Goal: Task Accomplishment & Management: Manage account settings

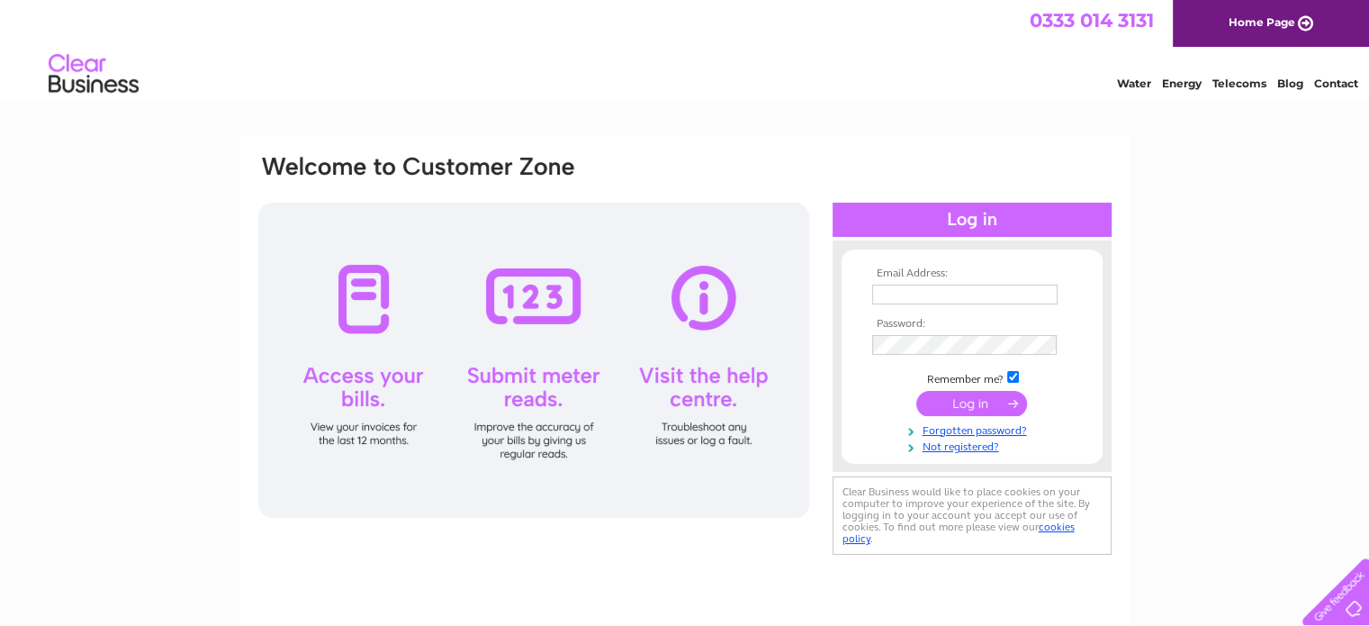
type input "[EMAIL_ADDRESS][DOMAIN_NAME]"
click at [965, 402] on input "submit" at bounding box center [971, 403] width 111 height 25
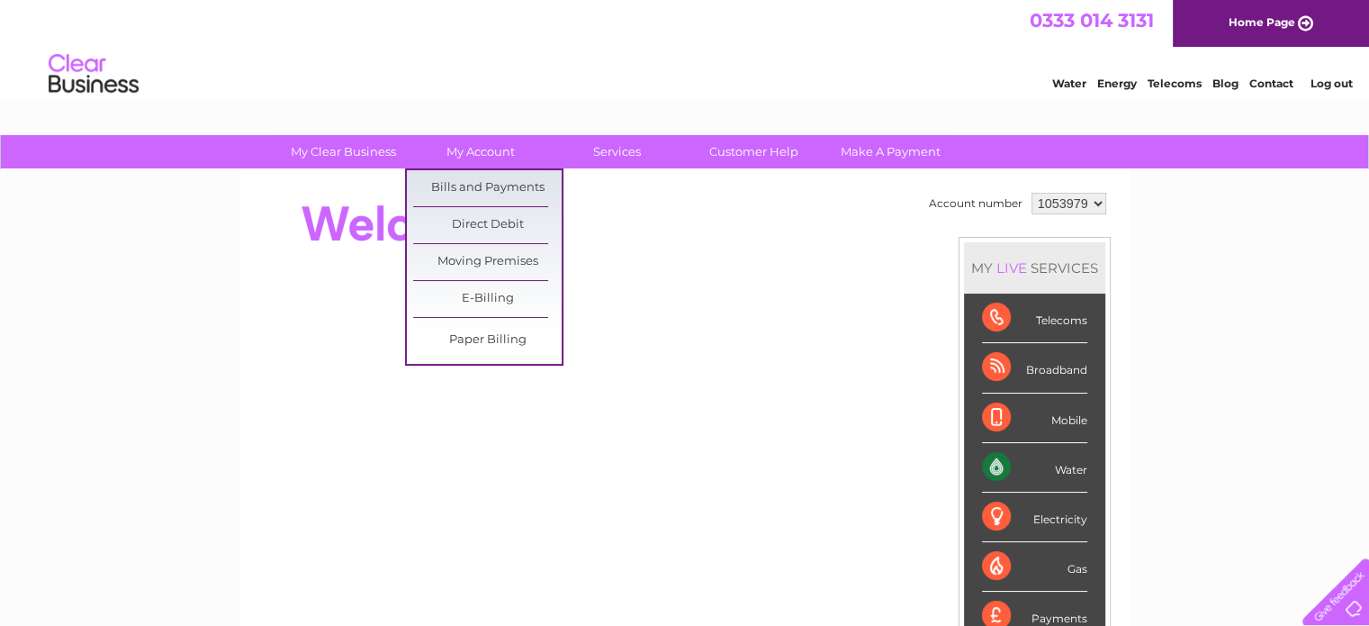
drag, startPoint x: 462, startPoint y: 185, endPoint x: 389, endPoint y: 197, distance: 73.9
click at [462, 185] on link "Bills and Payments" at bounding box center [487, 188] width 149 height 36
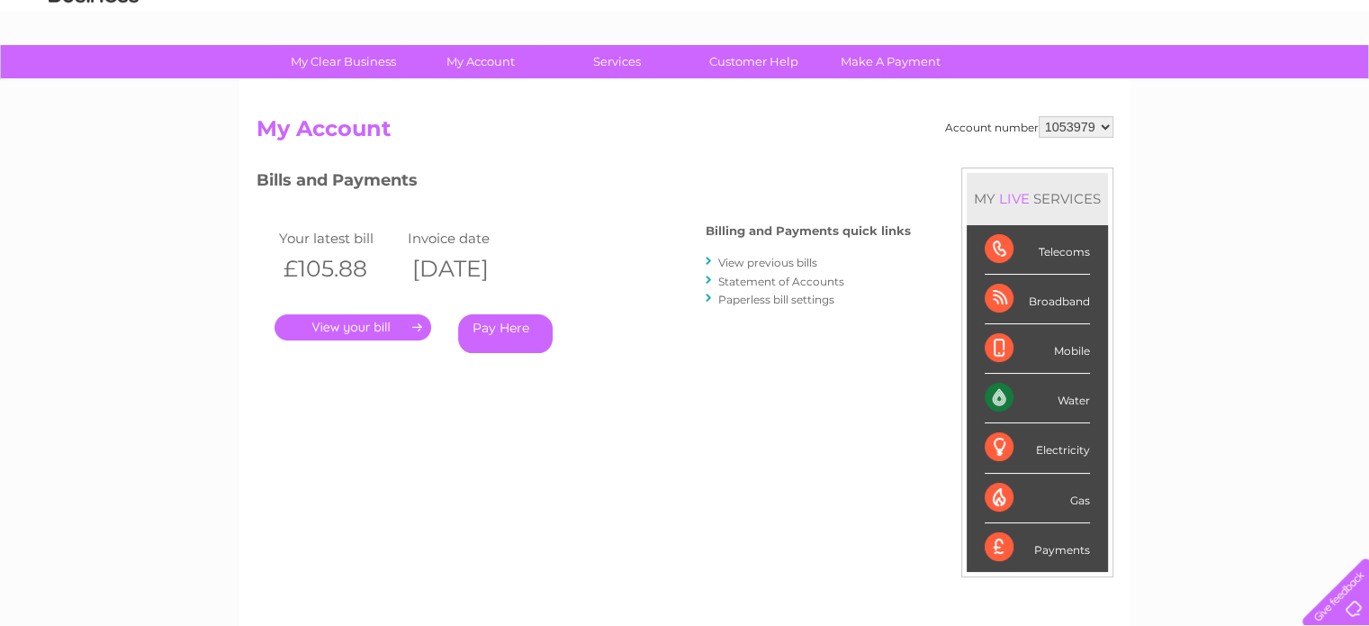
scroll to position [180, 0]
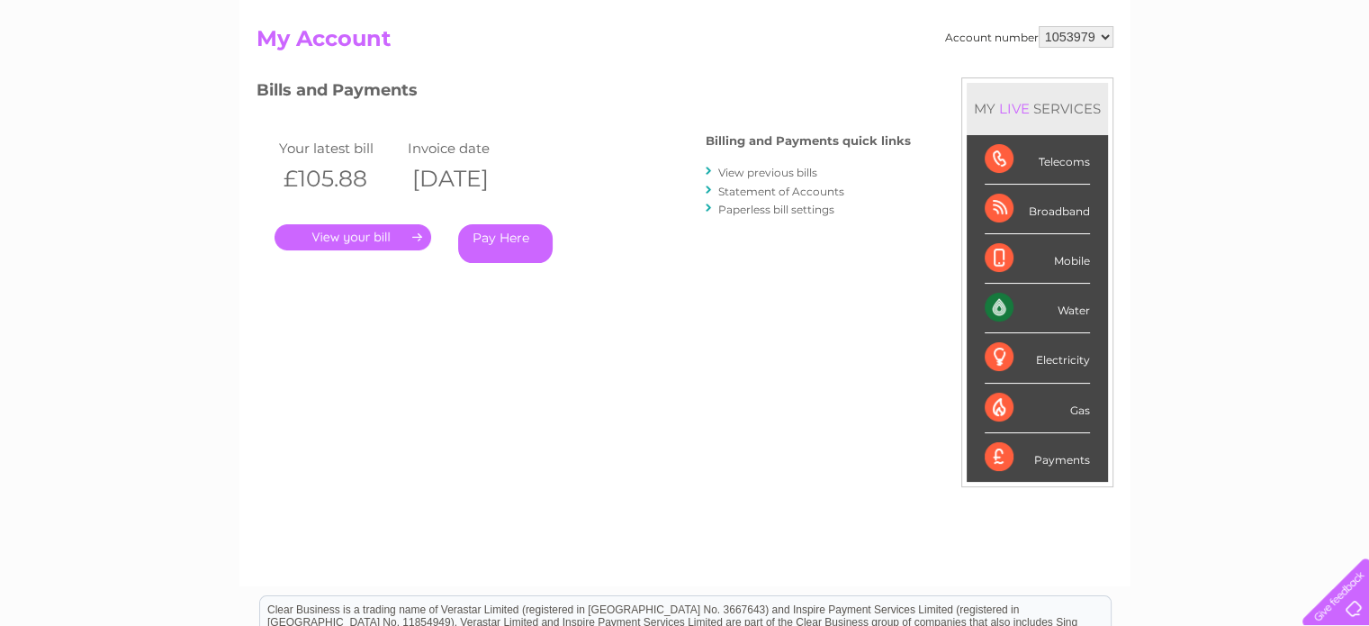
click at [350, 234] on link "." at bounding box center [353, 237] width 157 height 26
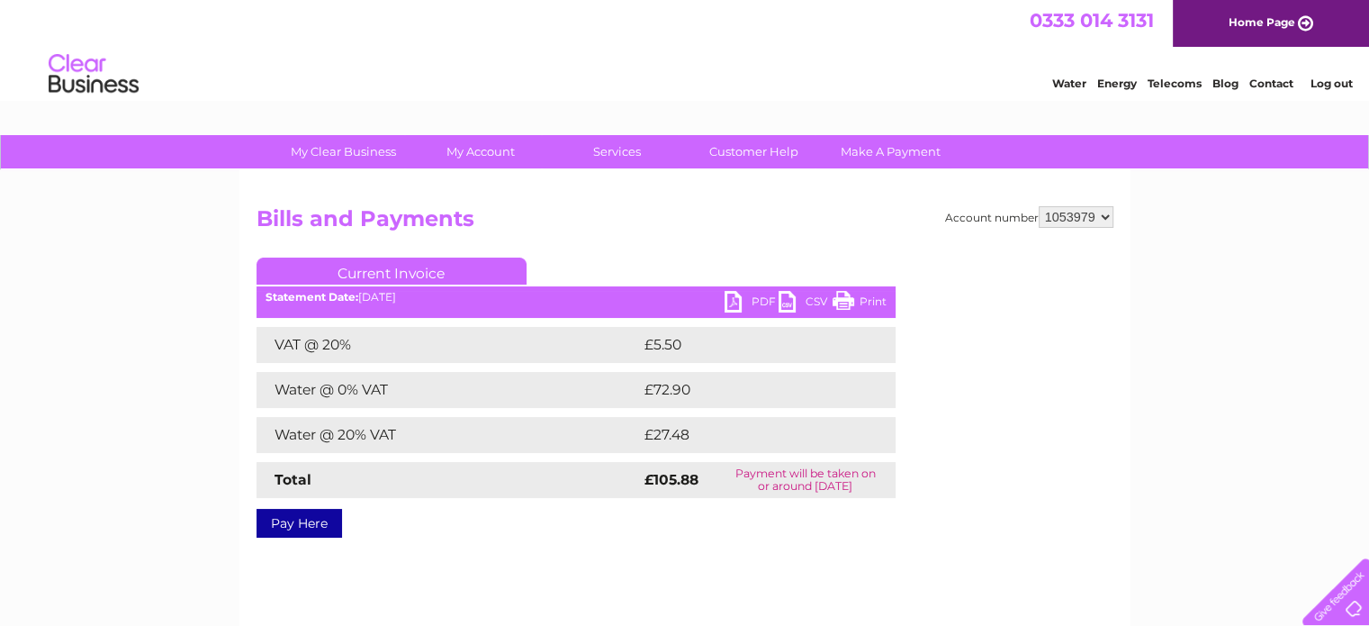
click at [738, 300] on link "PDF" at bounding box center [752, 304] width 54 height 26
click at [748, 147] on link "Customer Help" at bounding box center [754, 151] width 149 height 33
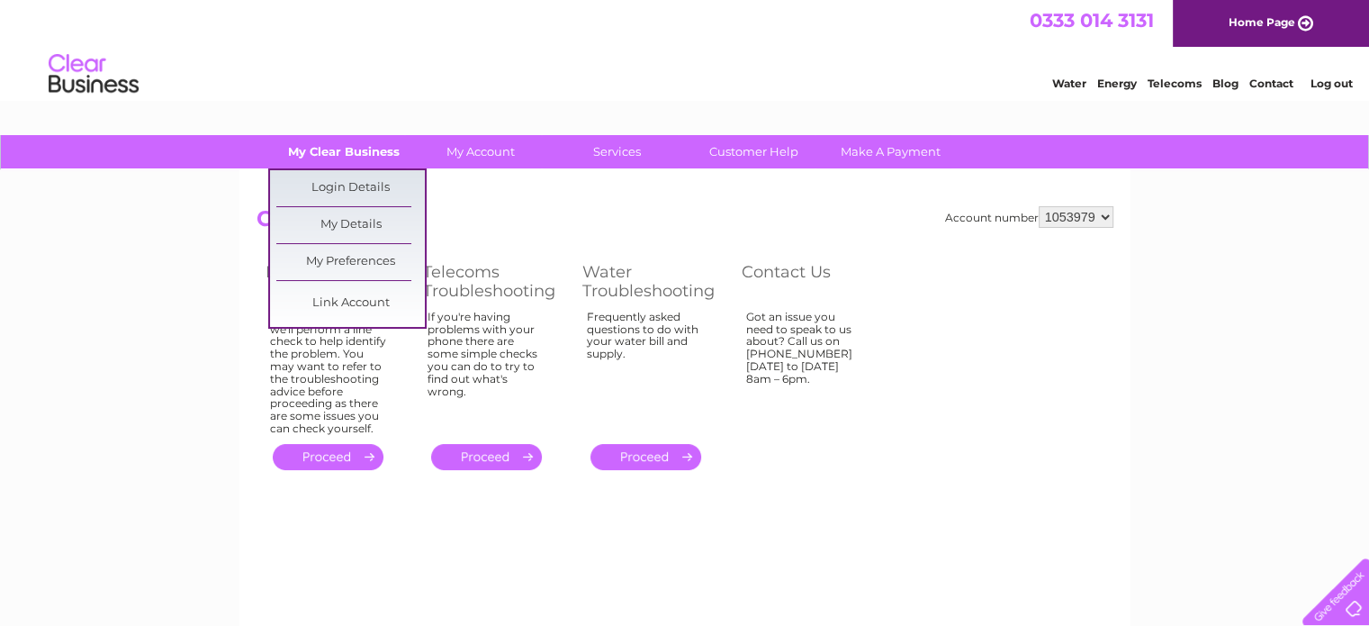
click at [342, 151] on link "My Clear Business" at bounding box center [343, 151] width 149 height 33
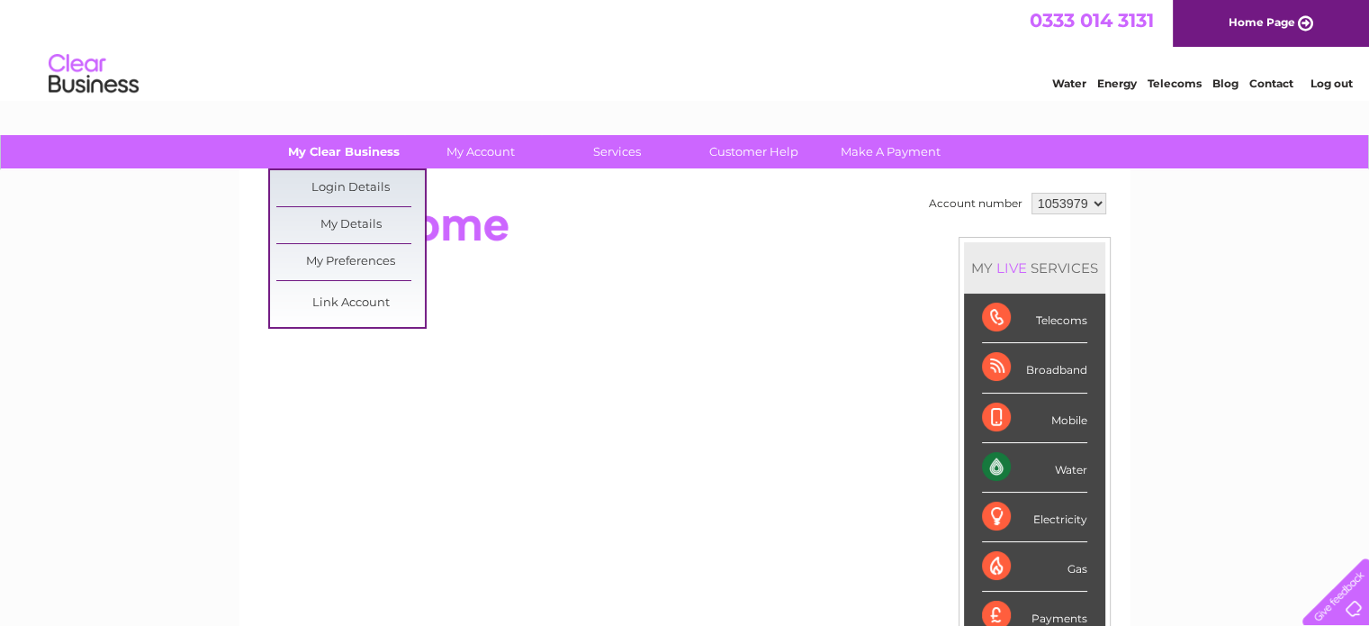
click at [342, 148] on link "My Clear Business" at bounding box center [343, 151] width 149 height 33
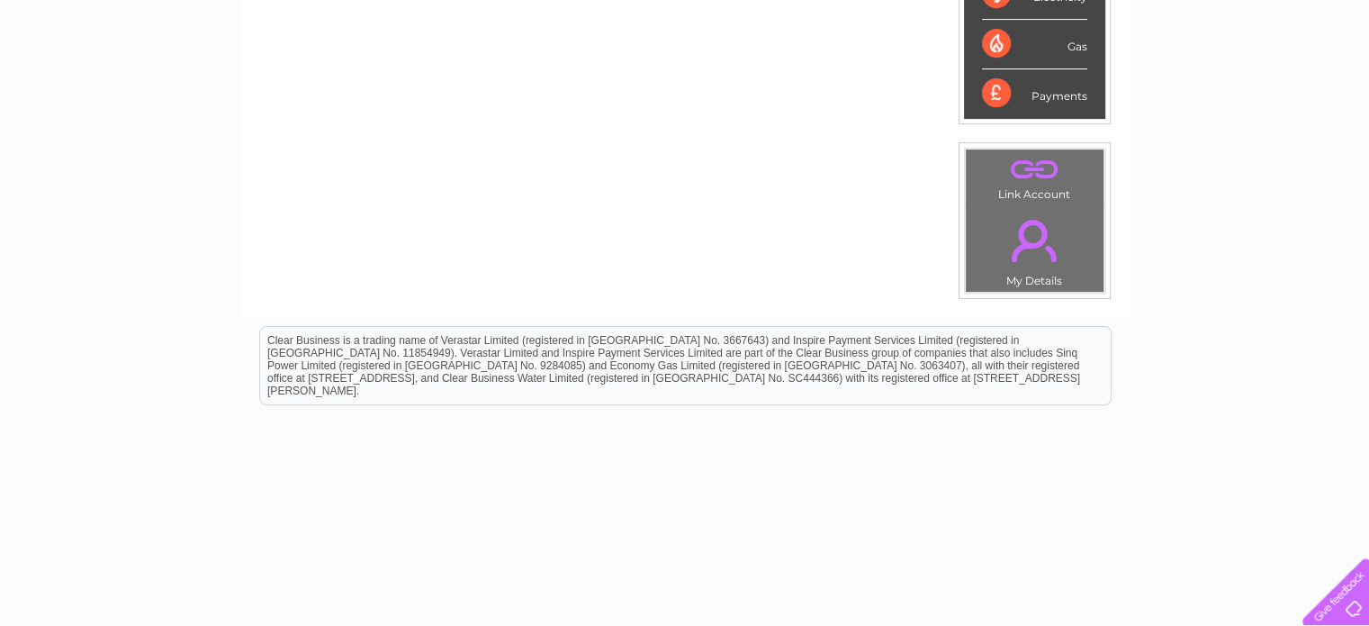
scroll to position [530, 0]
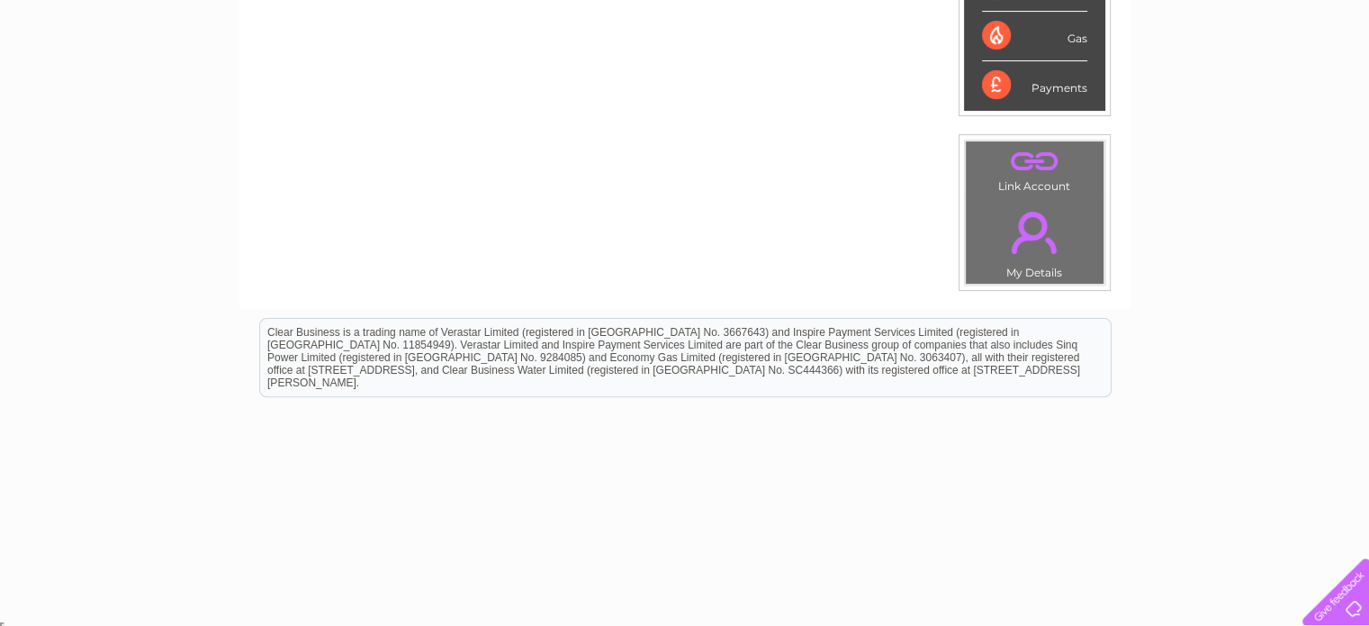
click at [1351, 607] on div at bounding box center [1333, 588] width 74 height 74
click at [746, 339] on div "Clear Business is a trading name of Verastar Limited (registered in [GEOGRAPHIC…" at bounding box center [685, 357] width 851 height 77
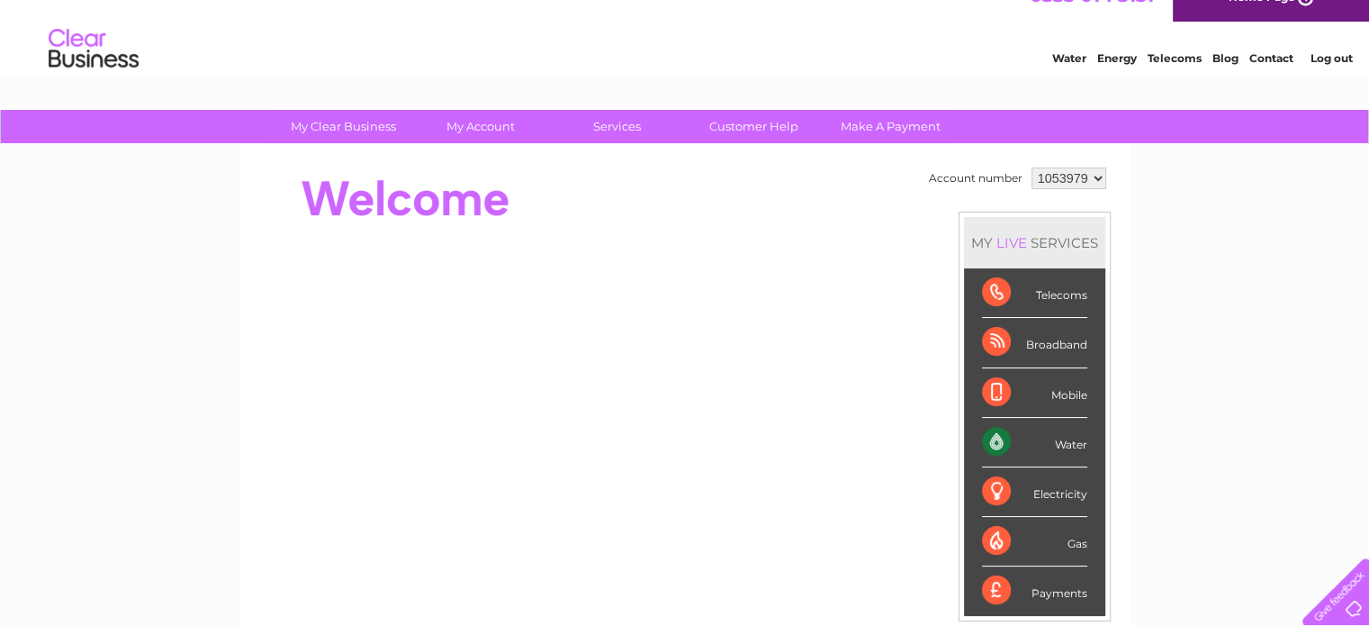
scroll to position [0, 0]
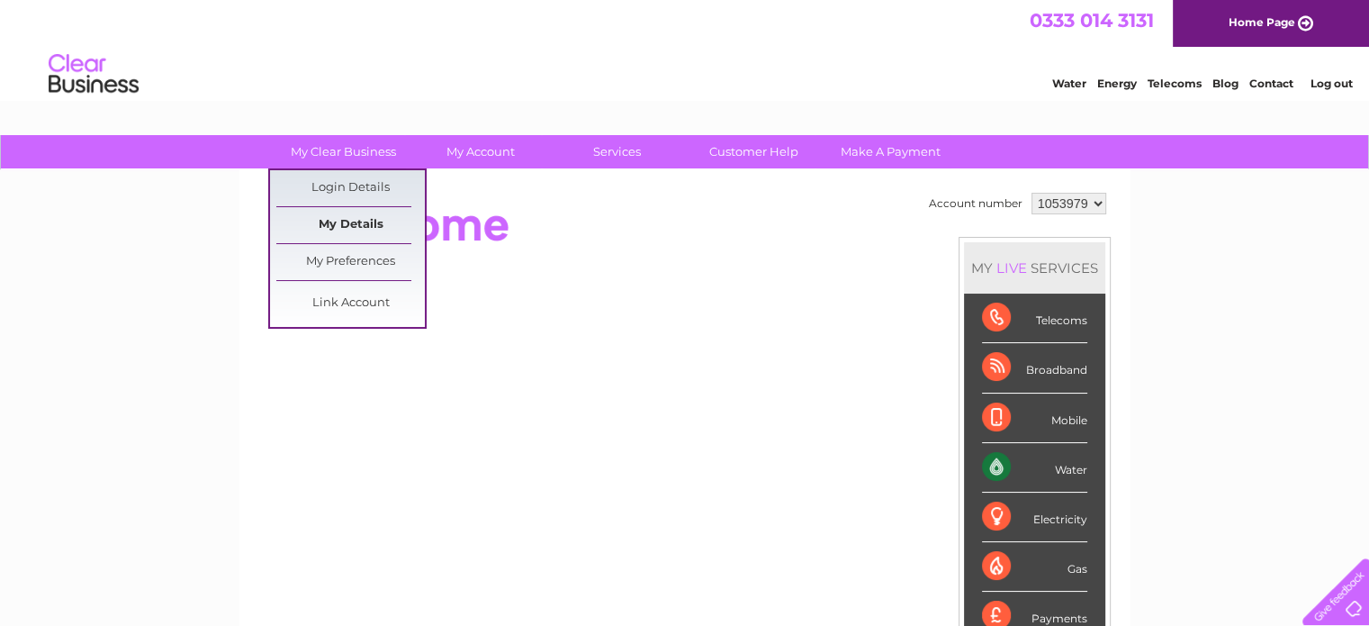
click at [338, 223] on link "My Details" at bounding box center [350, 225] width 149 height 36
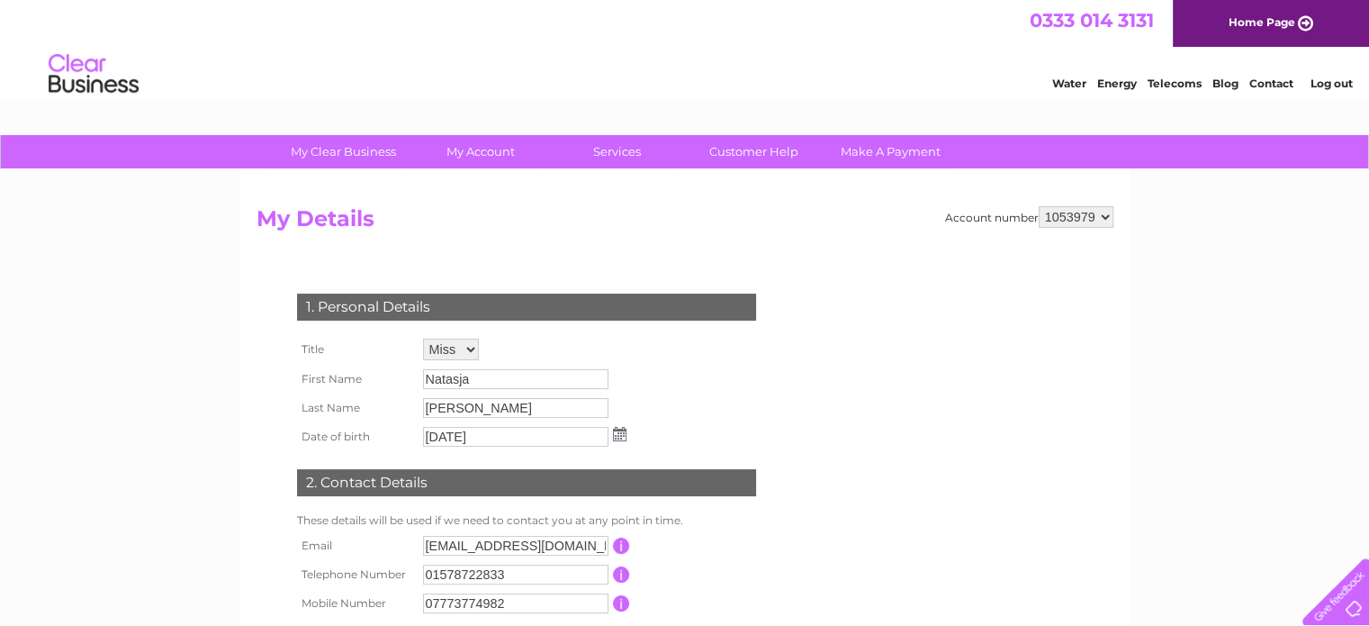
scroll to position [90, 0]
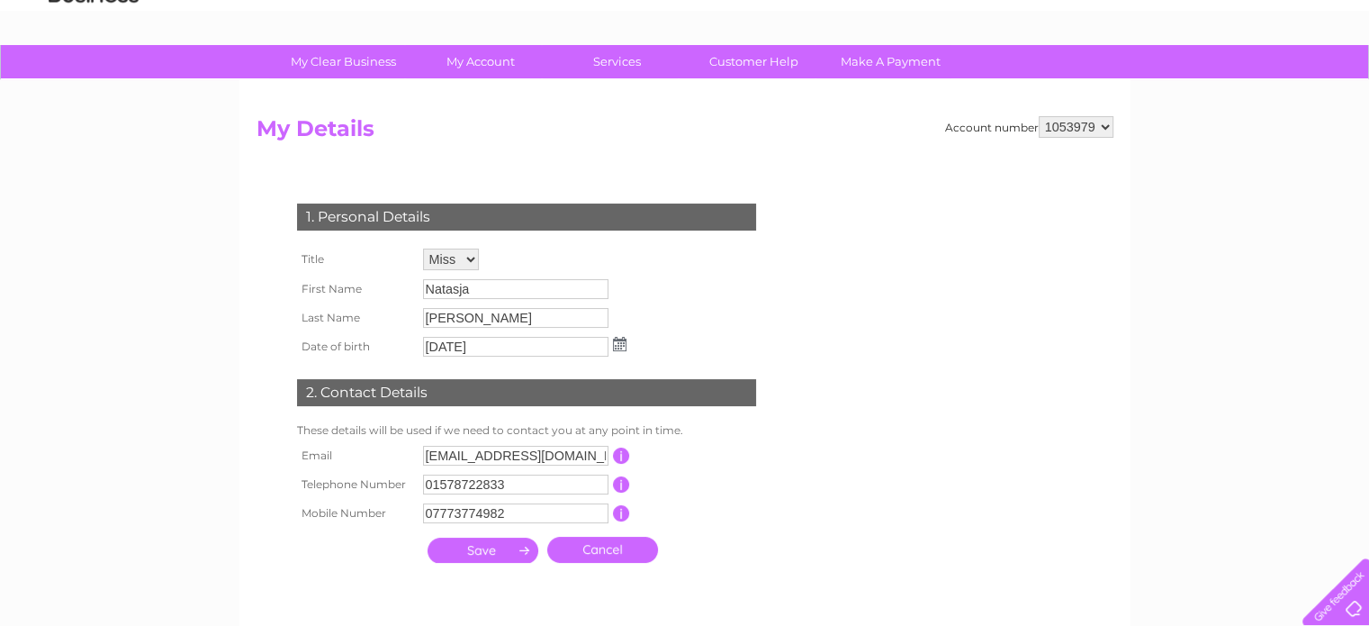
click at [469, 258] on select "Mr Mrs Ms Miss Dr Rev Prof Other" at bounding box center [451, 259] width 56 height 22
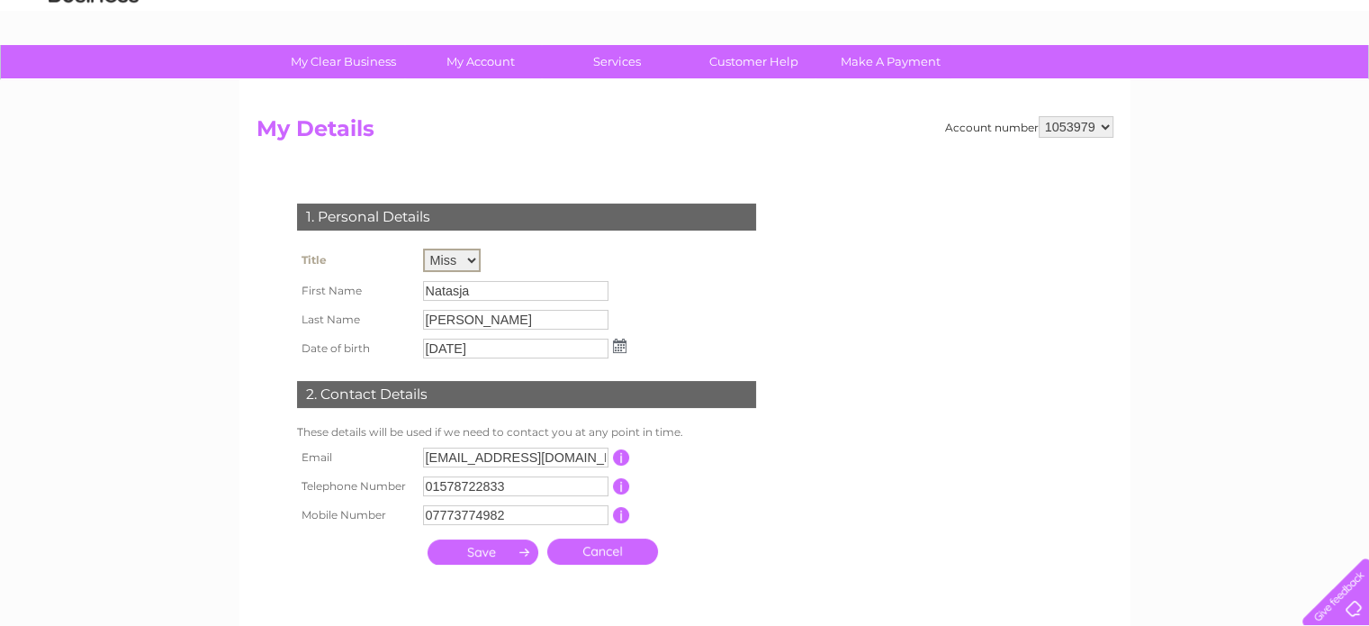
select select "Mr"
click at [423, 248] on select "Mr Mrs Ms Miss Dr Rev Prof Other" at bounding box center [452, 259] width 58 height 23
click at [492, 293] on input "Natasja" at bounding box center [516, 290] width 187 height 22
click at [519, 285] on input "Natasja" at bounding box center [516, 290] width 187 height 22
click at [476, 286] on input "Natasja" at bounding box center [516, 290] width 187 height 22
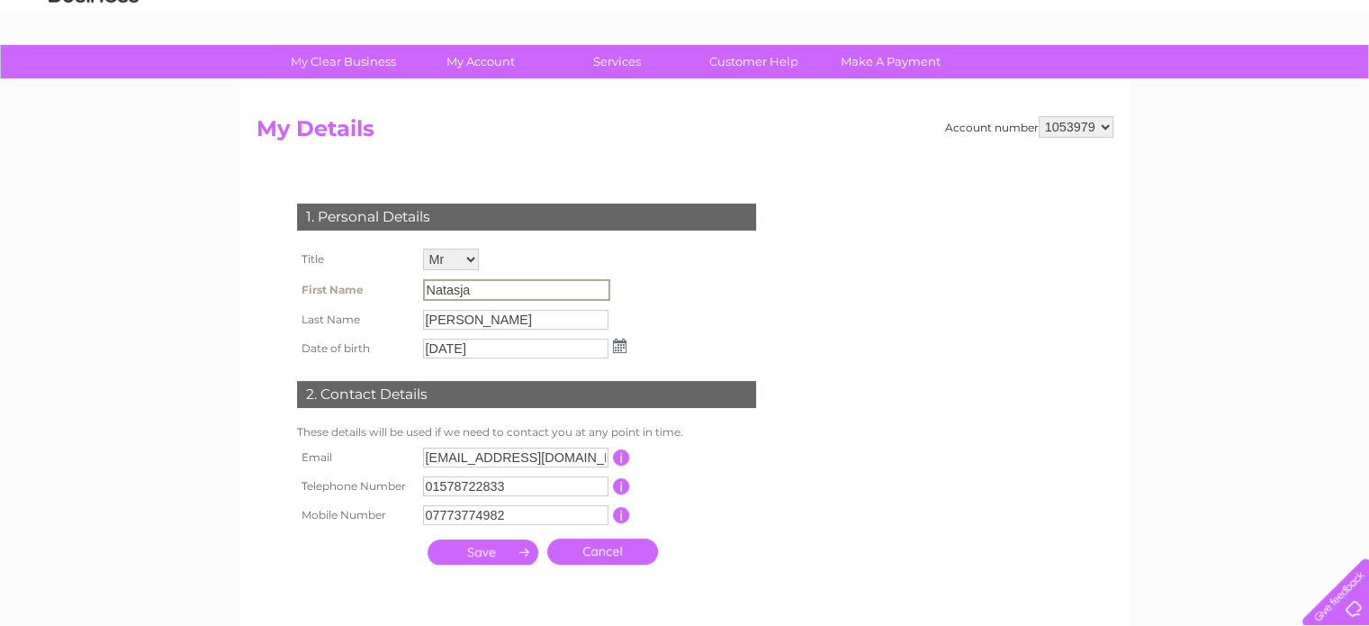
drag, startPoint x: 476, startPoint y: 286, endPoint x: 453, endPoint y: 286, distance: 23.4
click at [453, 286] on input "Natasja" at bounding box center [516, 290] width 187 height 22
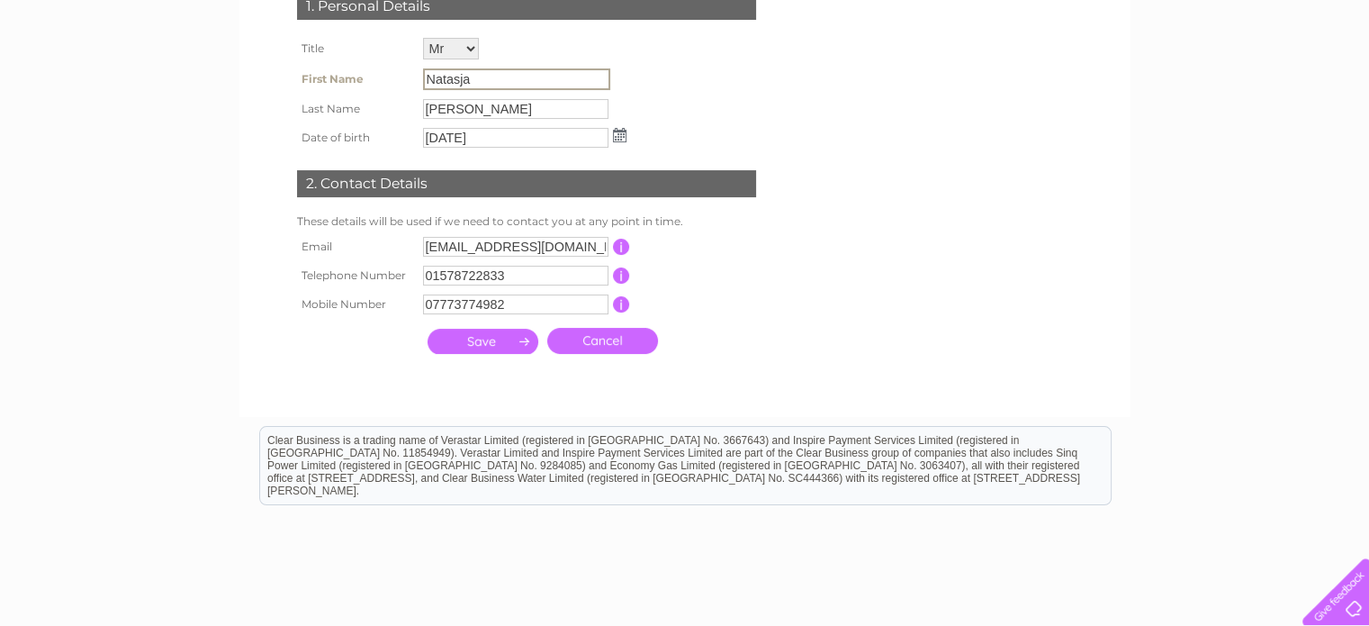
scroll to position [270, 0]
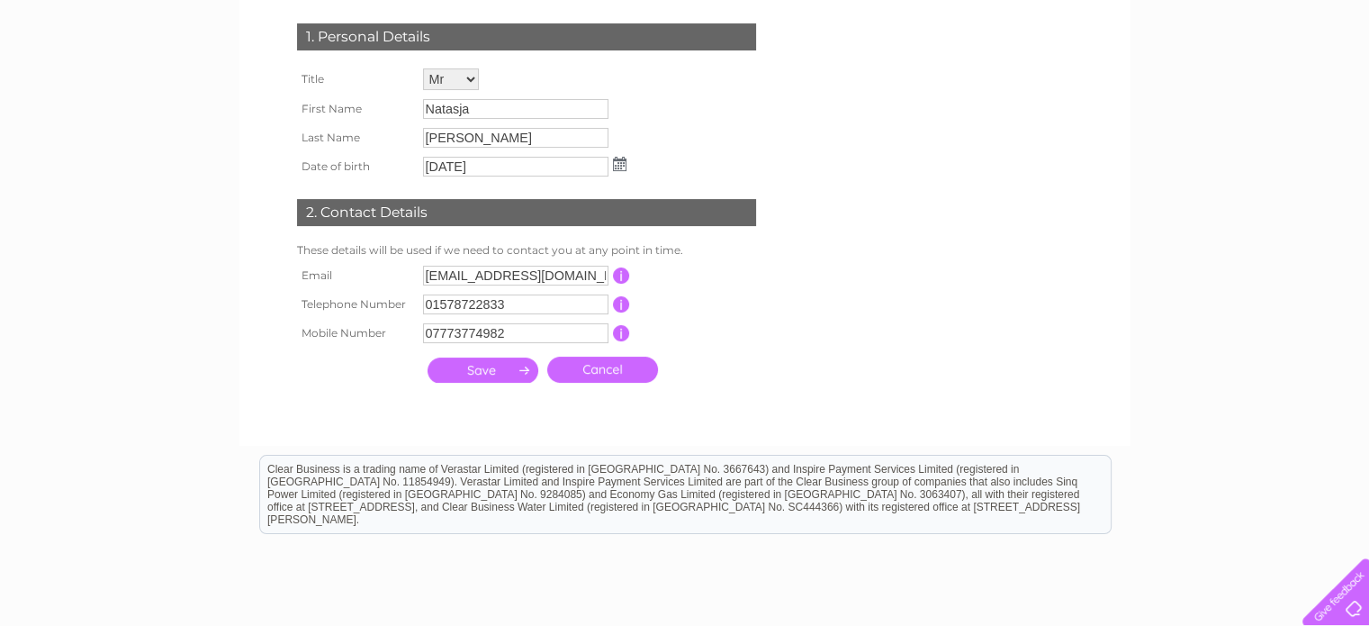
click at [596, 366] on link "Cancel" at bounding box center [602, 370] width 111 height 26
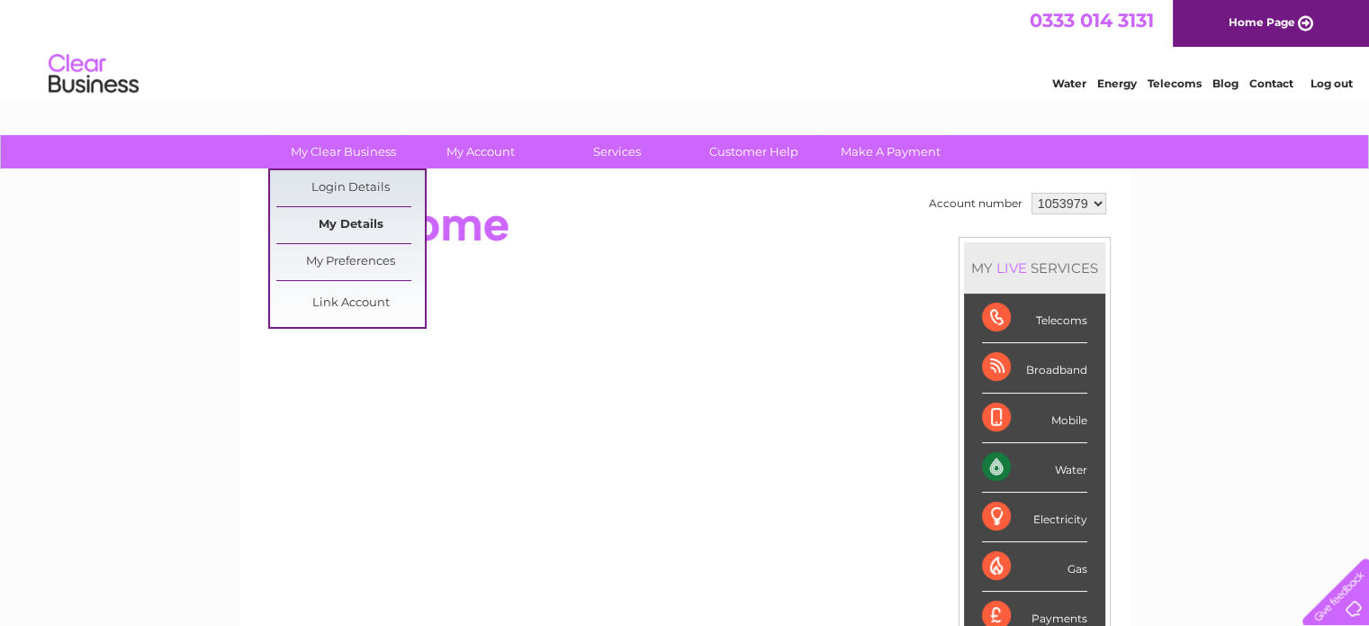
click at [339, 220] on link "My Details" at bounding box center [350, 225] width 149 height 36
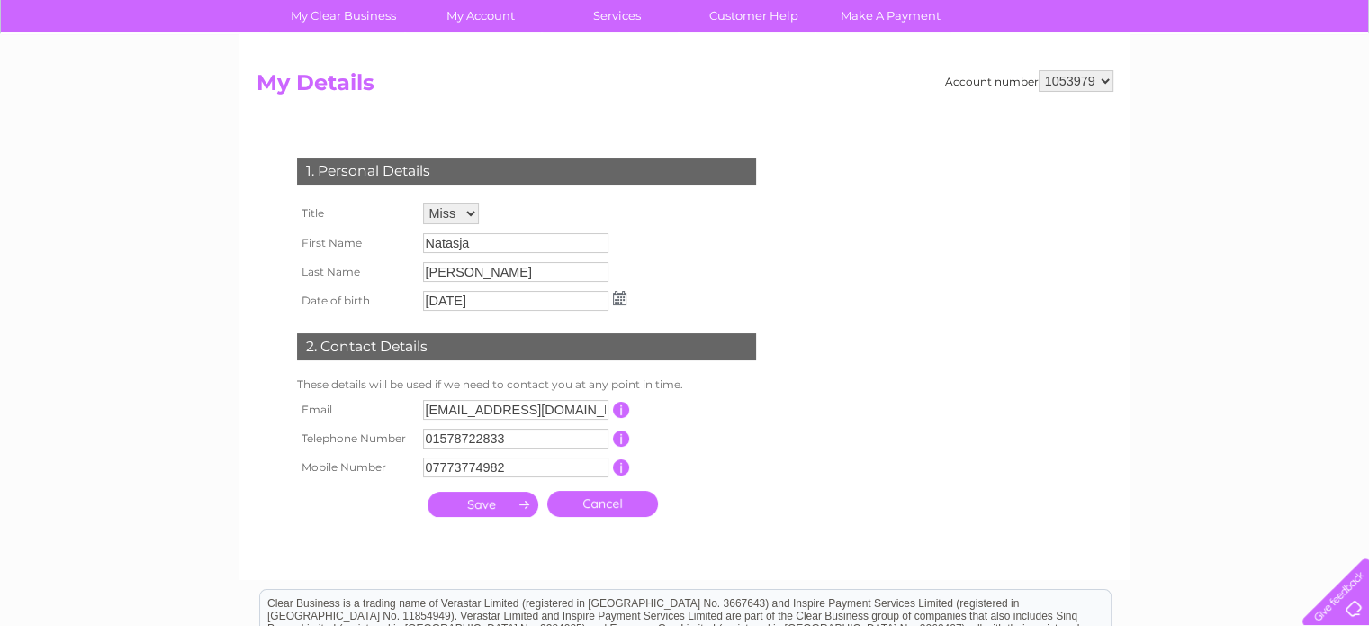
scroll to position [180, 0]
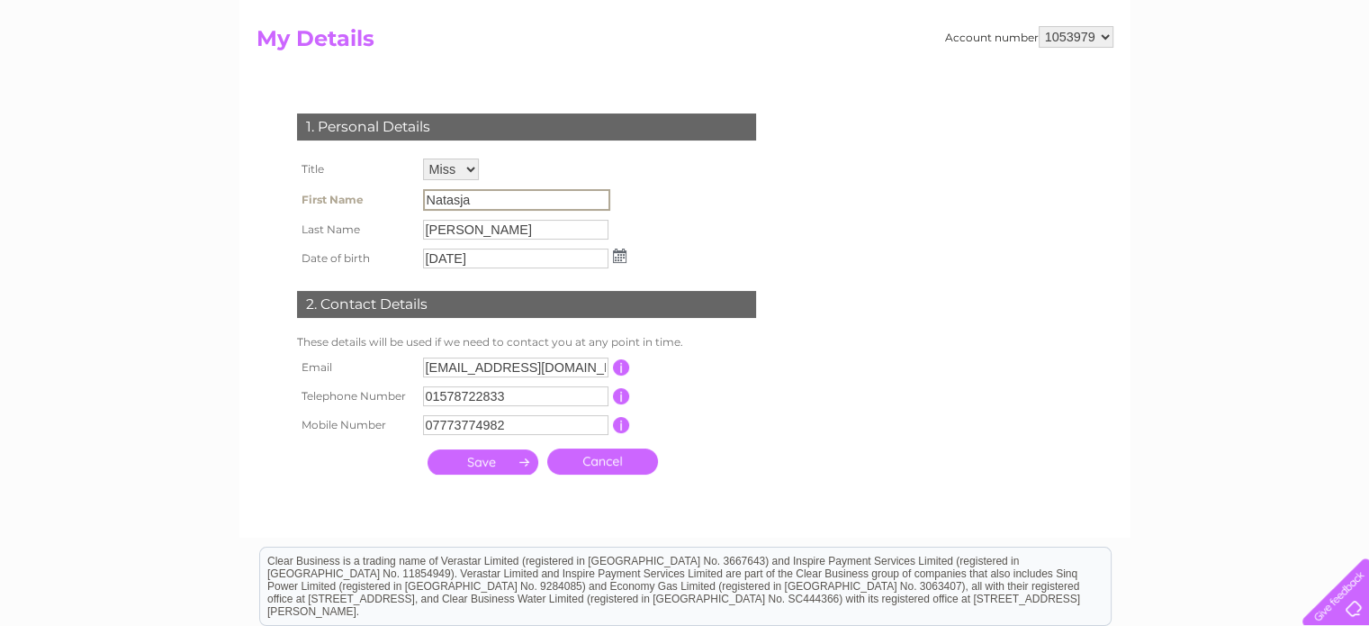
click at [483, 206] on input "Natasja" at bounding box center [516, 200] width 187 height 22
click at [456, 170] on select "Mr Mrs Ms Miss Dr Rev Prof Other" at bounding box center [451, 169] width 56 height 22
click at [423, 158] on select "Mr Mrs Ms Miss Dr Rev Prof Other" at bounding box center [452, 169] width 58 height 23
click at [483, 200] on input "Natasja" at bounding box center [515, 201] width 185 height 20
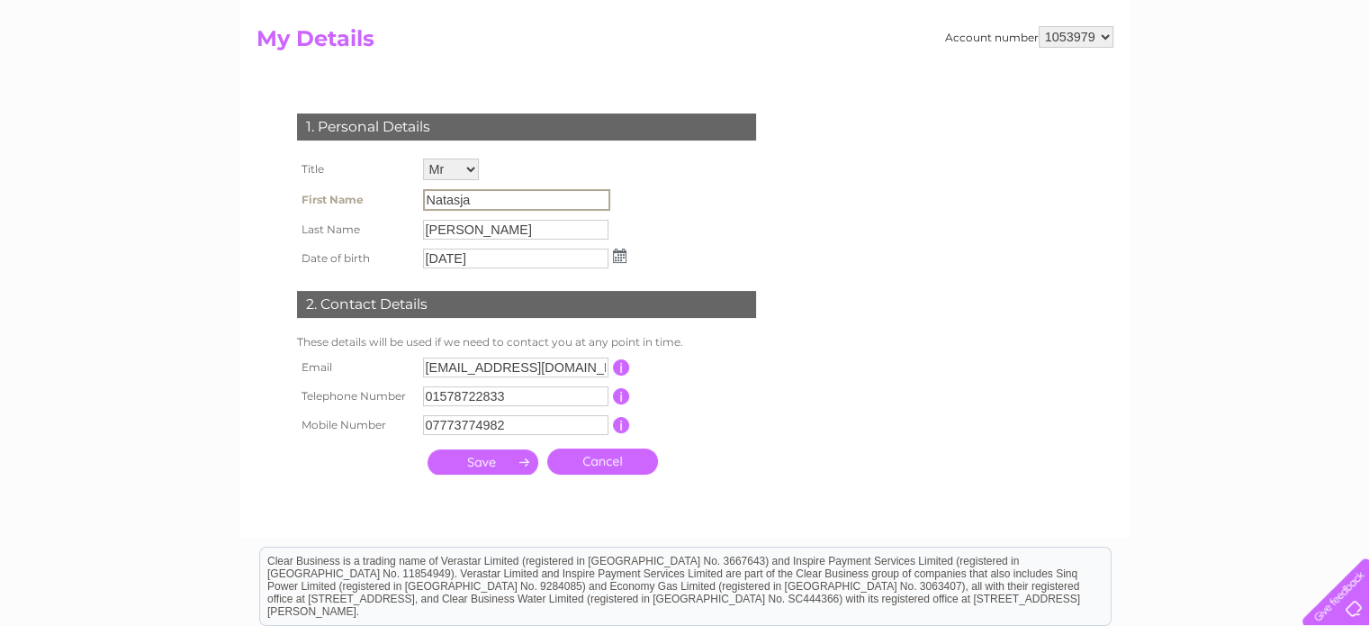
click at [551, 205] on input "Natasja" at bounding box center [516, 200] width 187 height 22
click at [550, 205] on input "Natasja" at bounding box center [516, 200] width 187 height 22
click at [477, 204] on input "Natasja" at bounding box center [516, 200] width 187 height 22
click at [561, 258] on input "23/12/1973" at bounding box center [516, 258] width 187 height 22
click at [506, 223] on input "Bolton" at bounding box center [516, 229] width 187 height 22
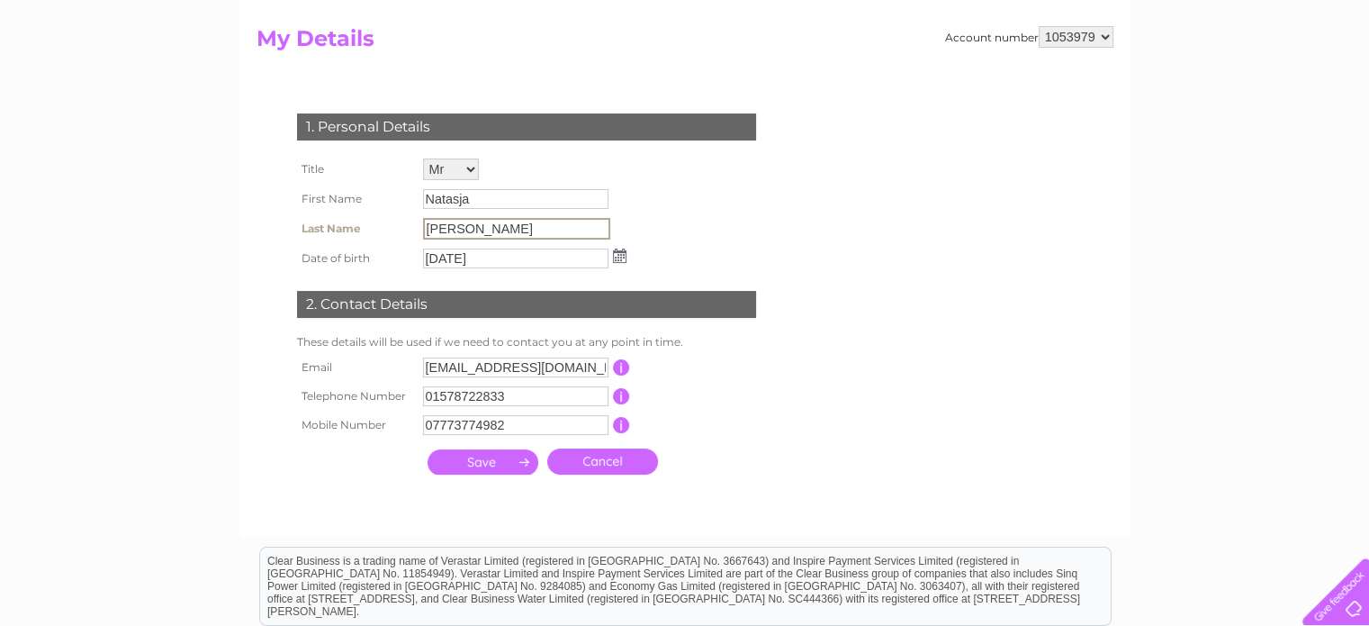
drag, startPoint x: 499, startPoint y: 222, endPoint x: 487, endPoint y: 222, distance: 11.7
click at [495, 222] on input "Bolton" at bounding box center [516, 229] width 187 height 22
click at [468, 171] on select "Mr Mrs Ms Miss Dr Rev Prof Other" at bounding box center [452, 169] width 58 height 23
select select "Miss"
click at [423, 158] on select "Mr Mrs Ms Miss Dr Rev Prof Other" at bounding box center [452, 169] width 58 height 23
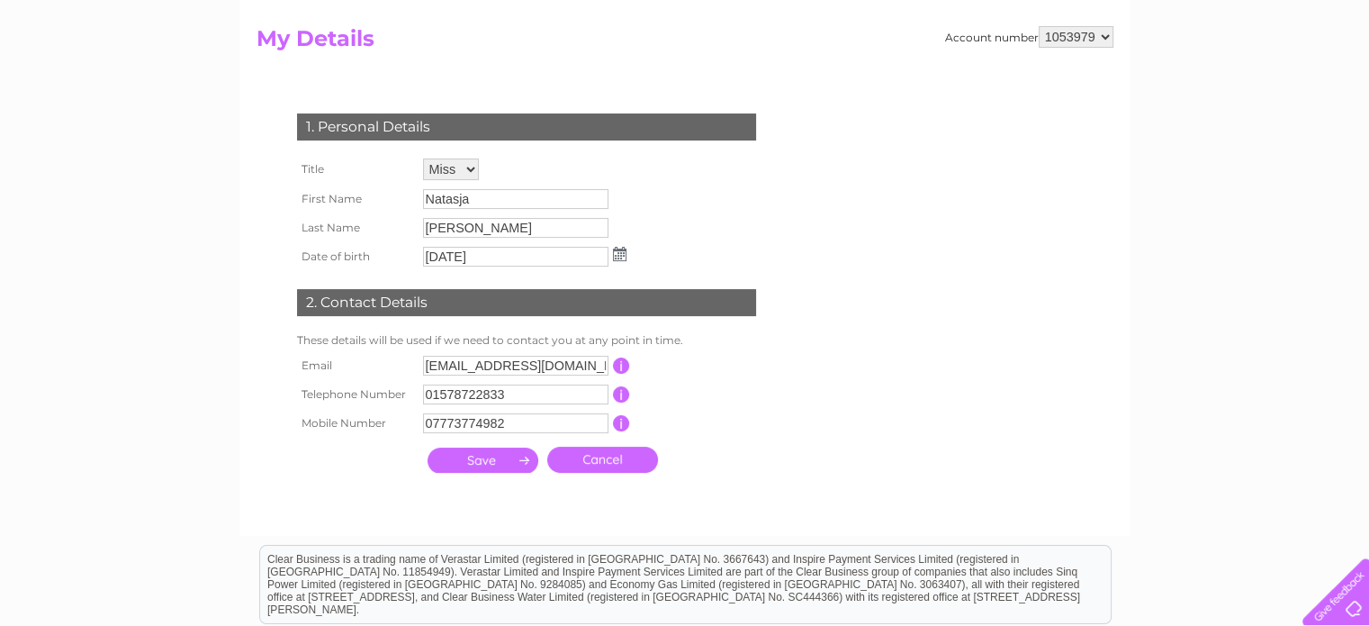
click at [715, 180] on div "1. Personal Details Title Mr Mrs Ms Miss Dr Rev Prof Other First Name Natasja L…" at bounding box center [530, 288] width 547 height 386
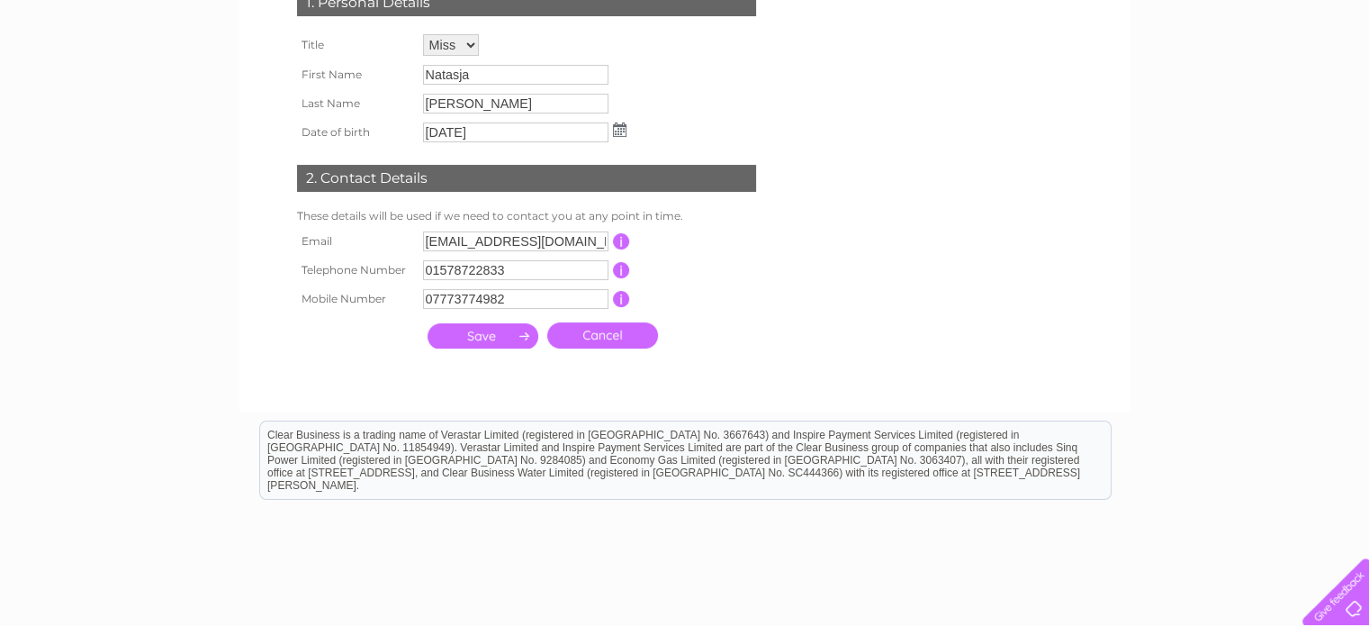
scroll to position [360, 0]
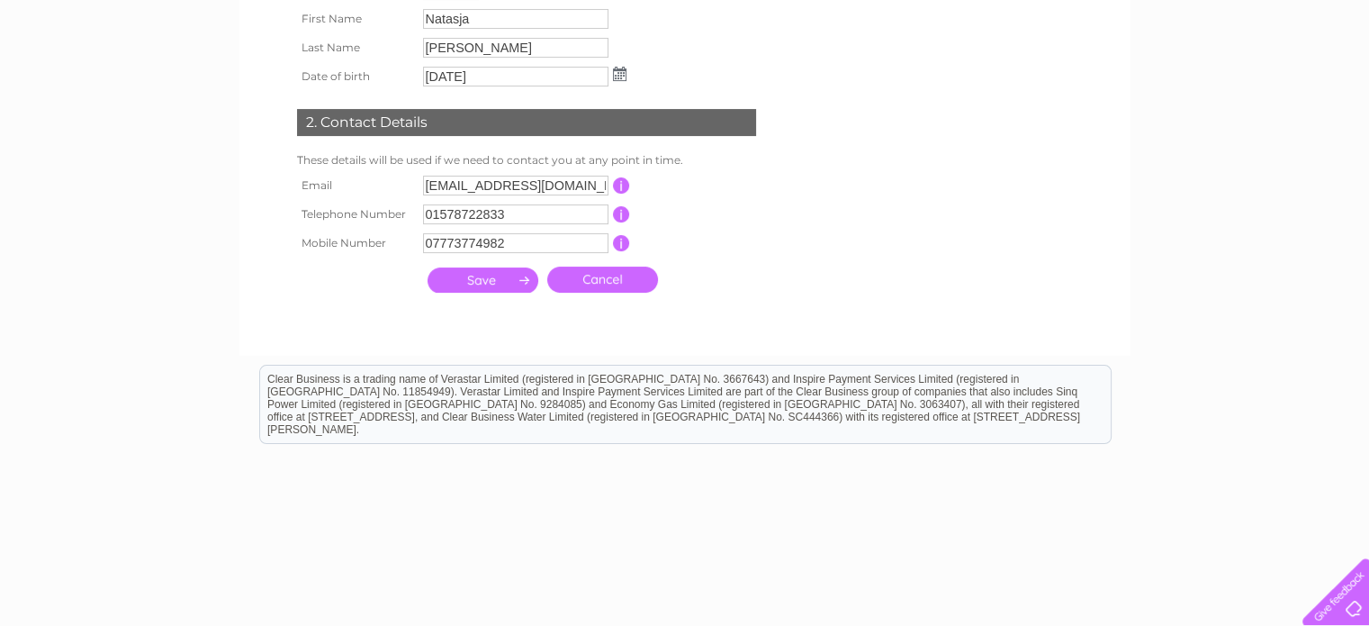
click at [598, 276] on link "Cancel" at bounding box center [602, 279] width 111 height 26
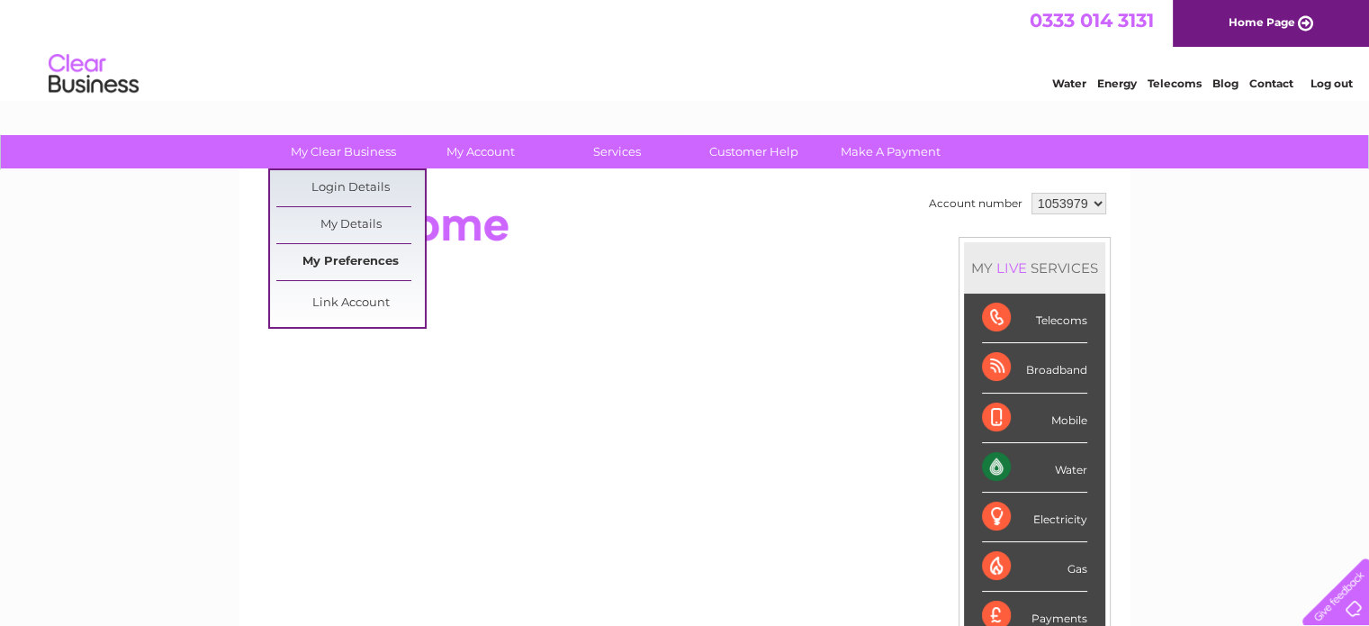
click at [343, 256] on link "My Preferences" at bounding box center [350, 262] width 149 height 36
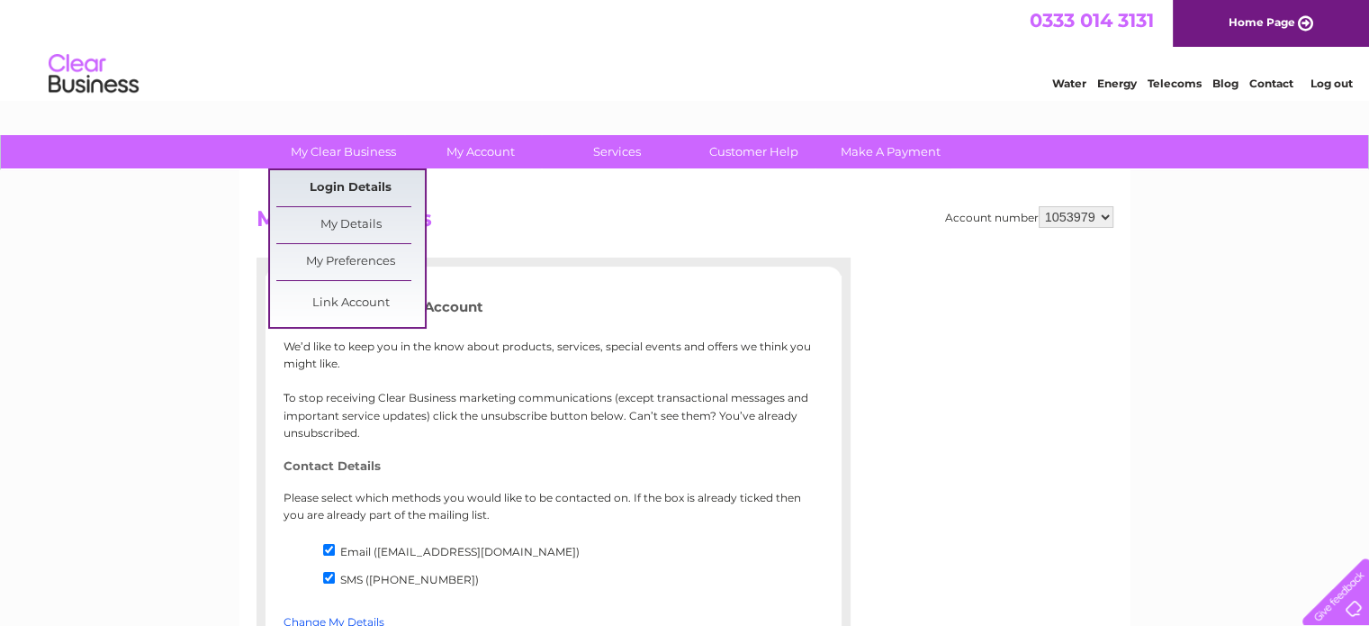
click at [1250, 90] on link "Login Details" at bounding box center [1272, 81] width 44 height 18
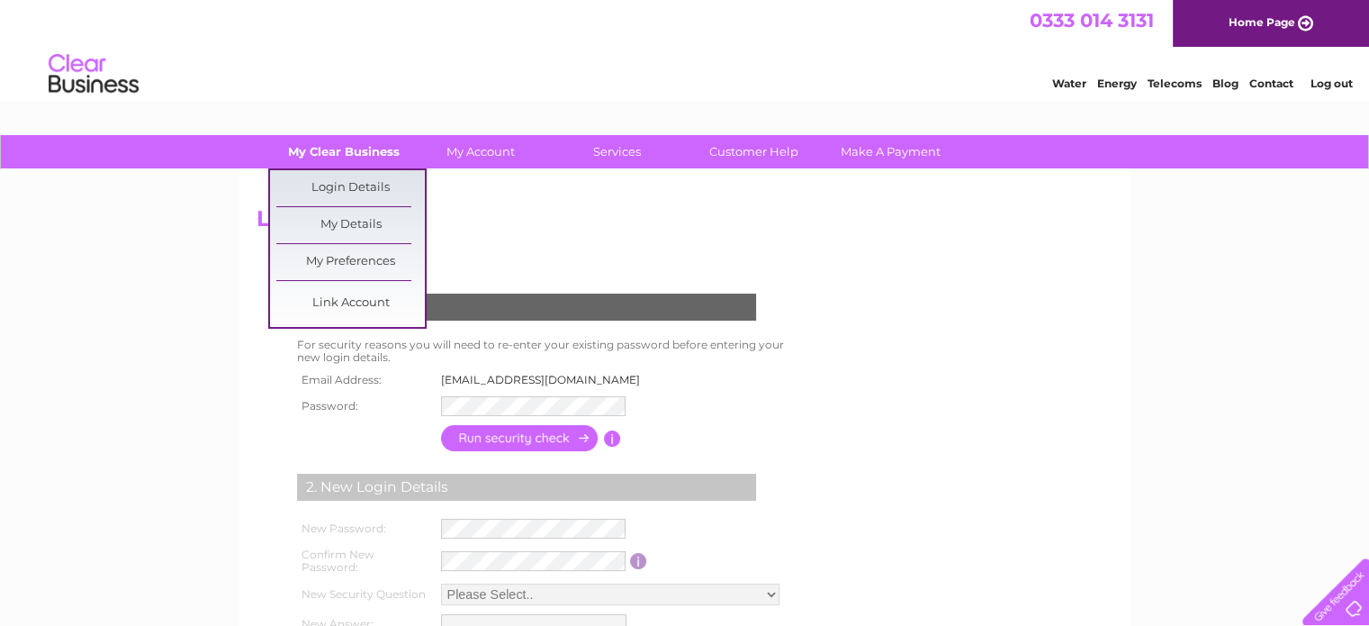
click at [339, 143] on link "My Clear Business" at bounding box center [343, 151] width 149 height 33
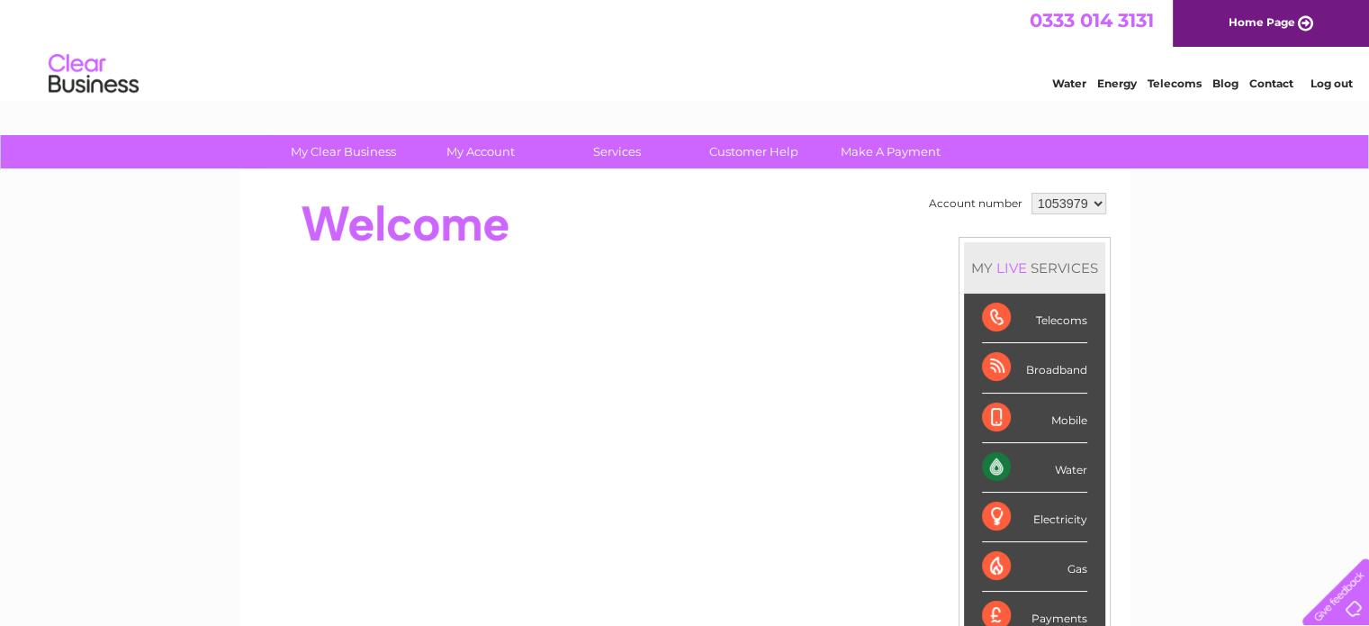
click at [497, 148] on link "My Account" at bounding box center [480, 151] width 149 height 33
